Goal: Find specific page/section: Find specific page/section

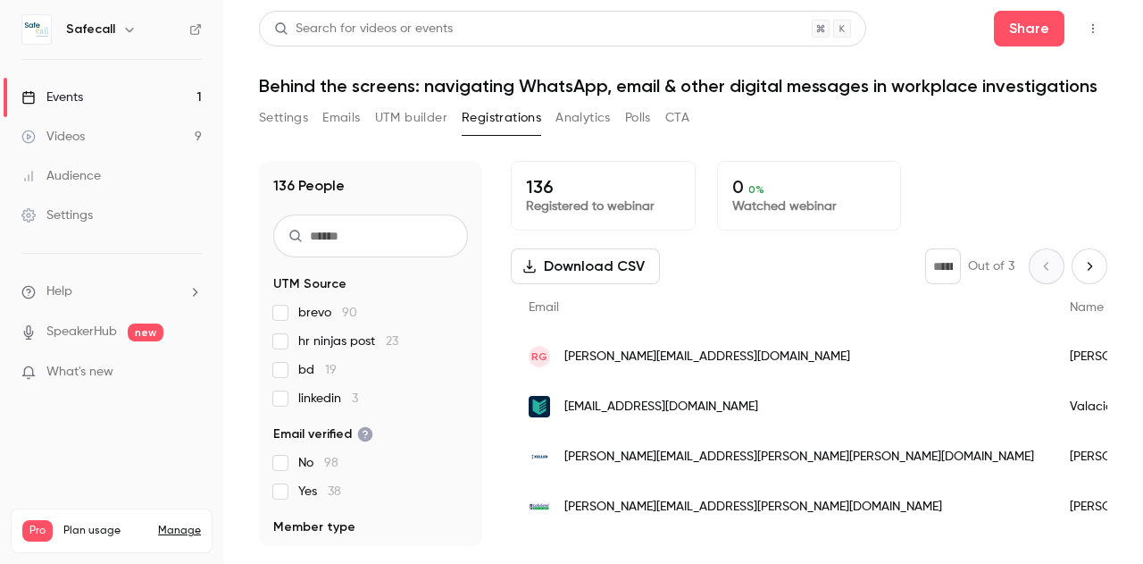
click at [98, 176] on div "Audience" at bounding box center [61, 176] width 80 height 18
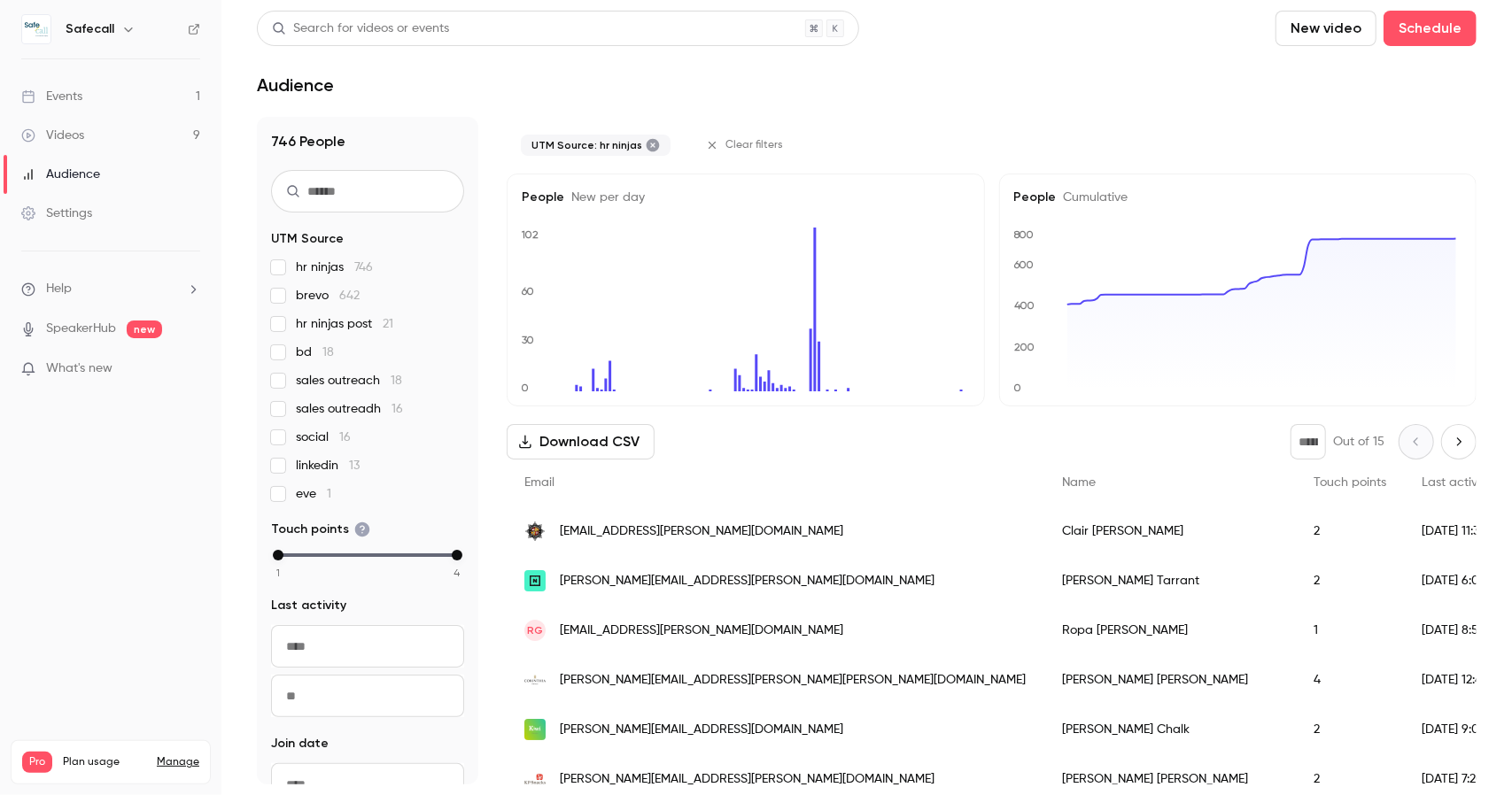
click at [71, 95] on div "Events" at bounding box center [52, 96] width 61 height 18
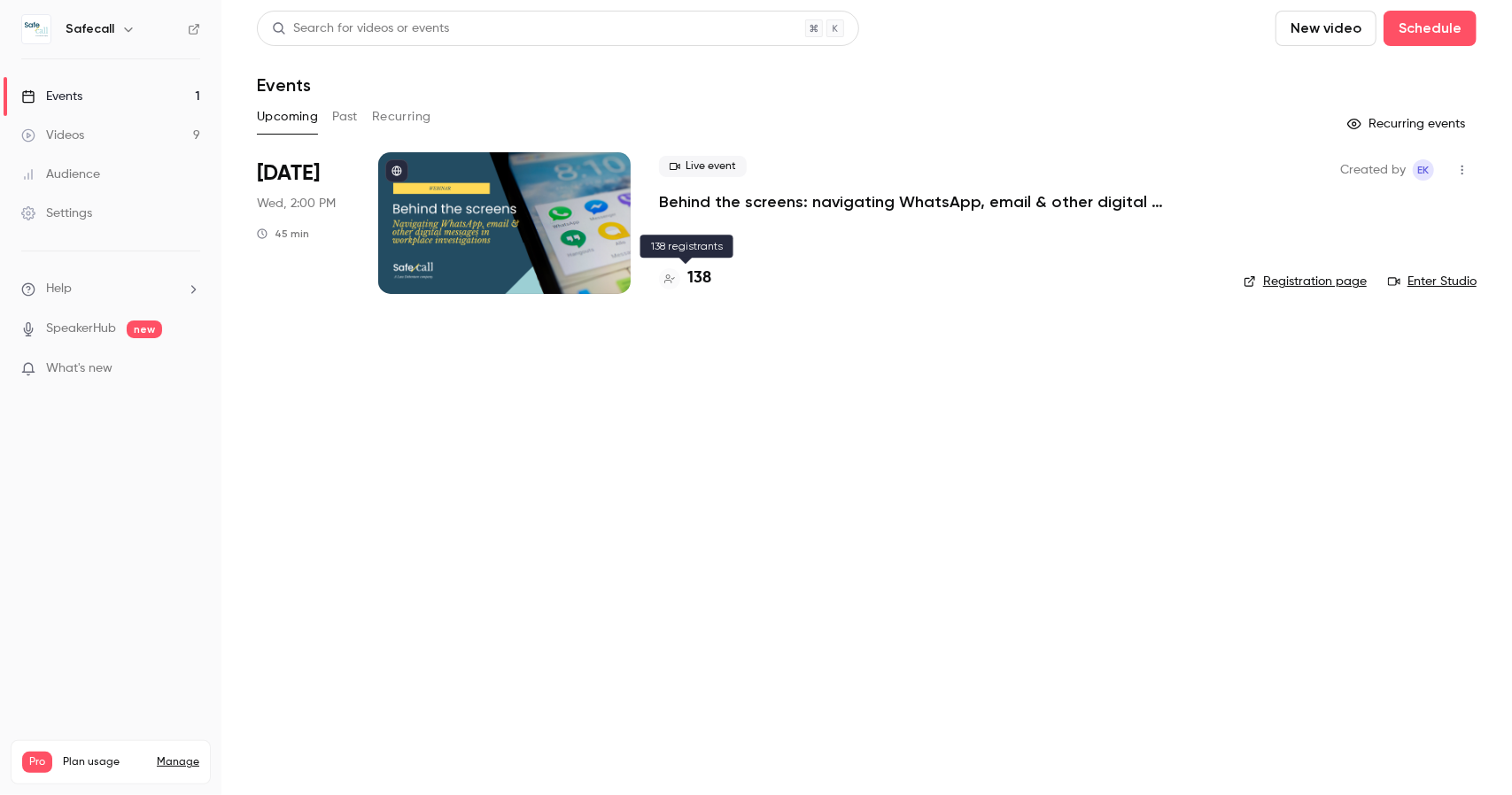
click at [710, 281] on h4 "138" at bounding box center [699, 279] width 24 height 24
